Goal: Information Seeking & Learning: Compare options

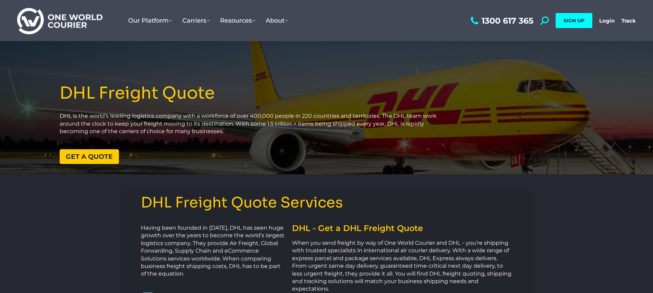
click at [91, 155] on span "Get a quote" at bounding box center [89, 157] width 47 height 7
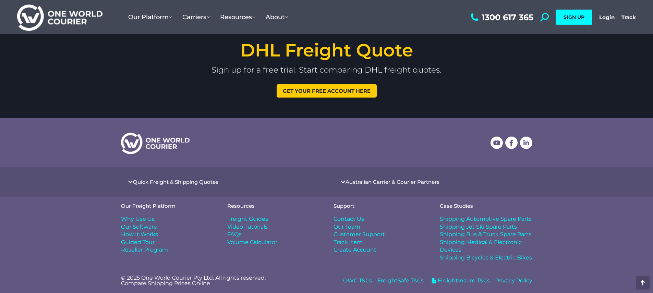
click at [172, 182] on link "Quick Freight & Shipping Quotes" at bounding box center [175, 182] width 85 height 5
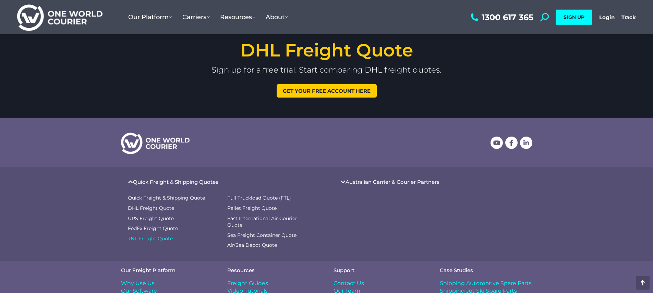
click at [144, 236] on span "TNT Freight Quote" at bounding box center [150, 239] width 45 height 7
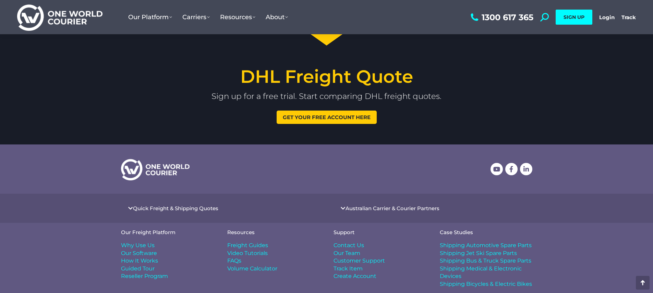
scroll to position [865, 0]
click at [160, 206] on link "Quick Freight & Shipping Quotes" at bounding box center [175, 208] width 85 height 5
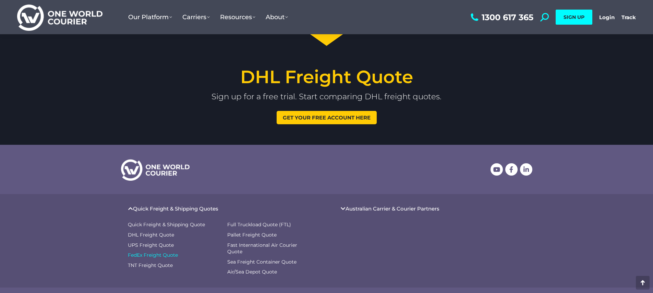
click at [148, 254] on span "FedEx Freight Quote" at bounding box center [153, 255] width 50 height 7
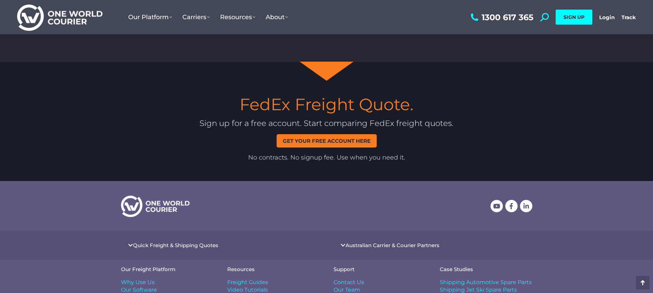
scroll to position [690, 0]
